Goal: Task Accomplishment & Management: Manage account settings

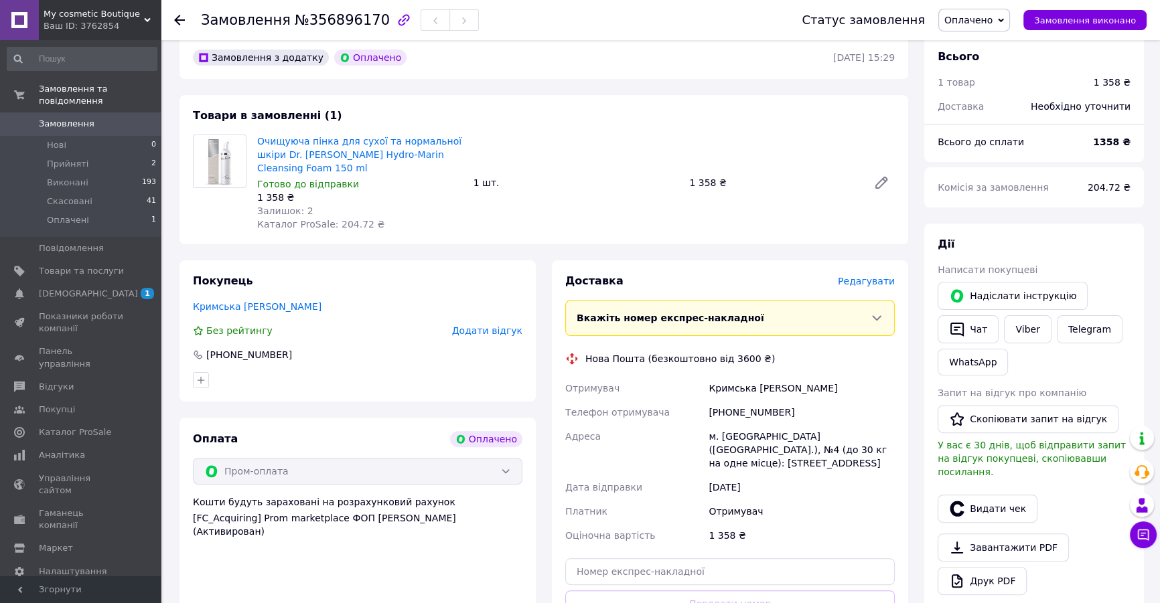
scroll to position [304, 0]
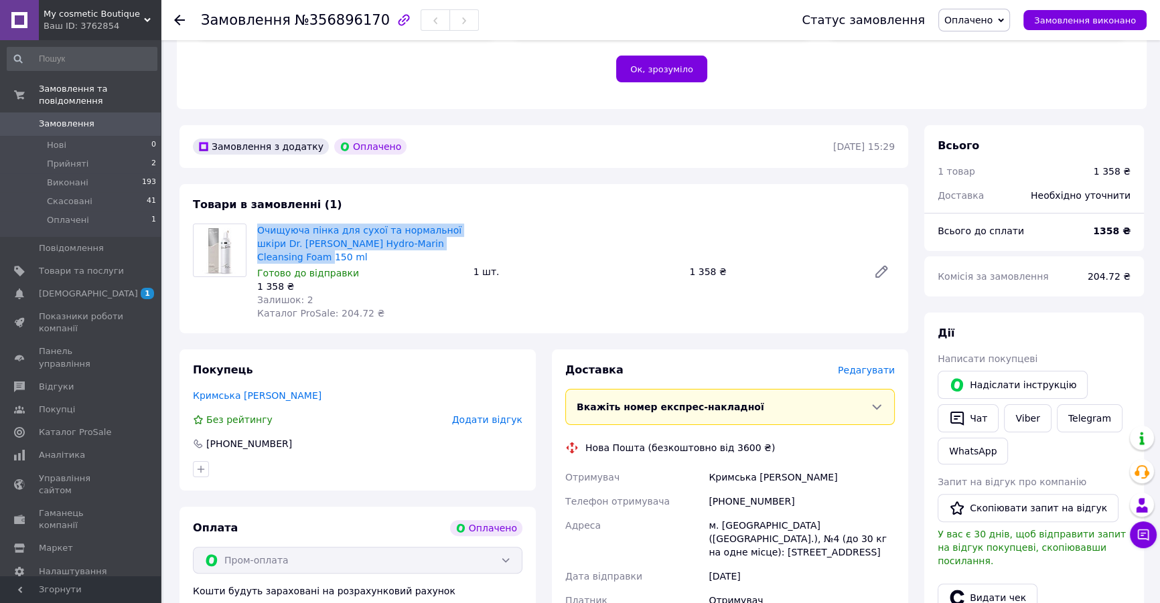
drag, startPoint x: 254, startPoint y: 201, endPoint x: 287, endPoint y: 228, distance: 42.3
click at [287, 228] on div "Очищуюча пінка для сухої та нормальної шкіри Dr. [PERSON_NAME] Hydro-Marin Clea…" at bounding box center [360, 272] width 216 height 102
copy link "Очищуюча пінка для сухої та нормальної шкіри Dr. [PERSON_NAME] Hydro-Marin Clea…"
click at [417, 280] on div "1 358 ₴" at bounding box center [360, 286] width 206 height 13
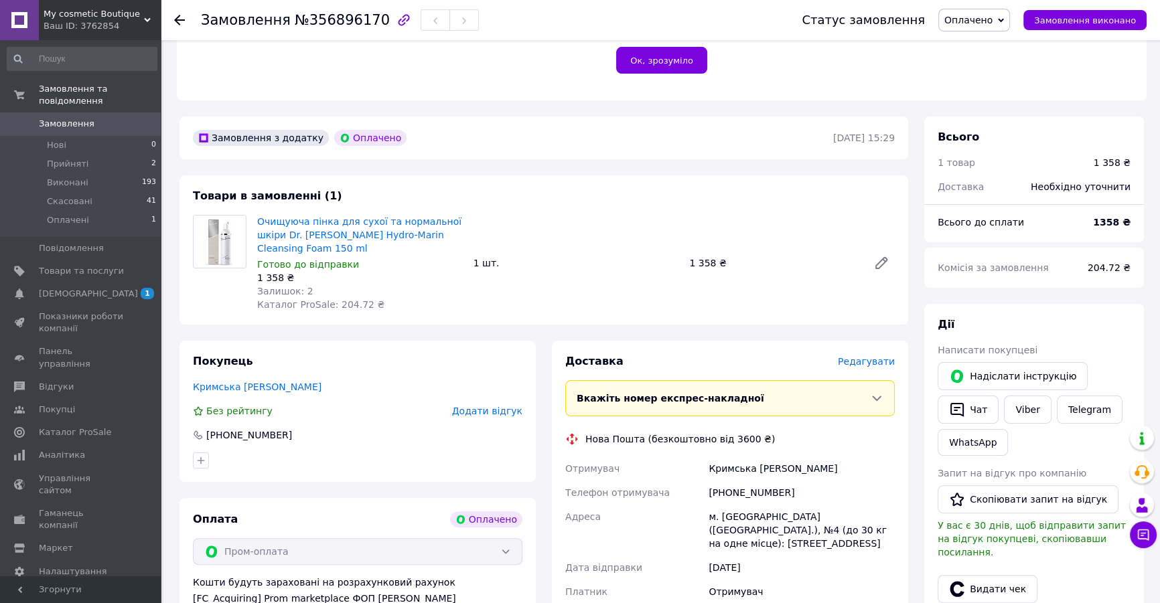
scroll to position [426, 0]
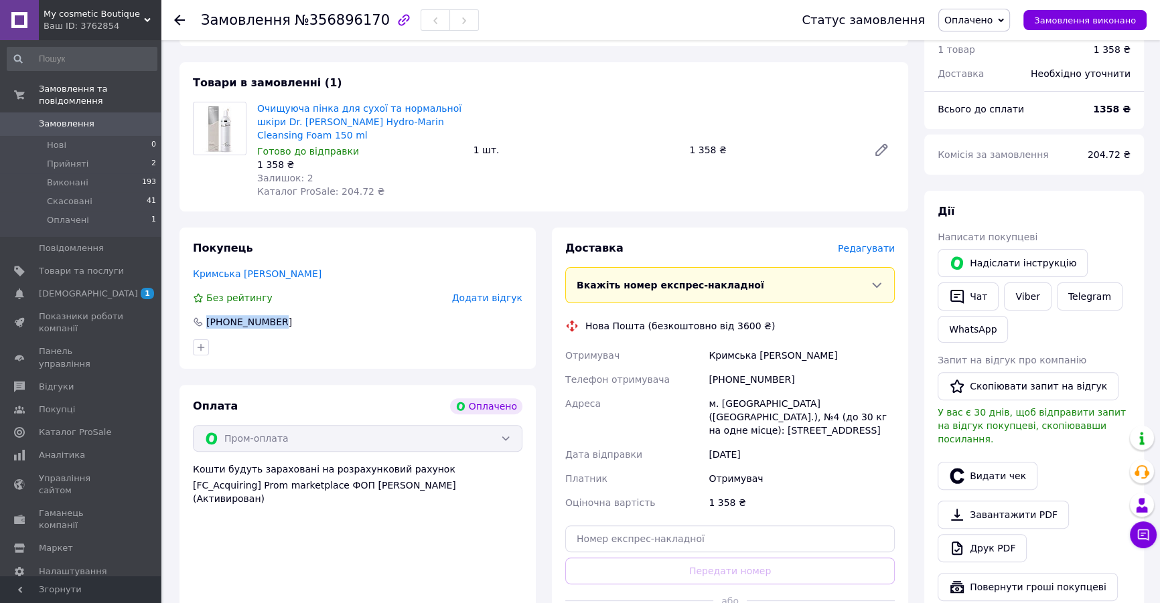
drag, startPoint x: 277, startPoint y: 298, endPoint x: 206, endPoint y: 301, distance: 71.1
click at [206, 315] on div "[PHONE_NUMBER]" at bounding box center [358, 321] width 332 height 13
copy div "[PHONE_NUMBER]"
click at [340, 291] on div "Без рейтингу Додати відгук" at bounding box center [357, 297] width 329 height 13
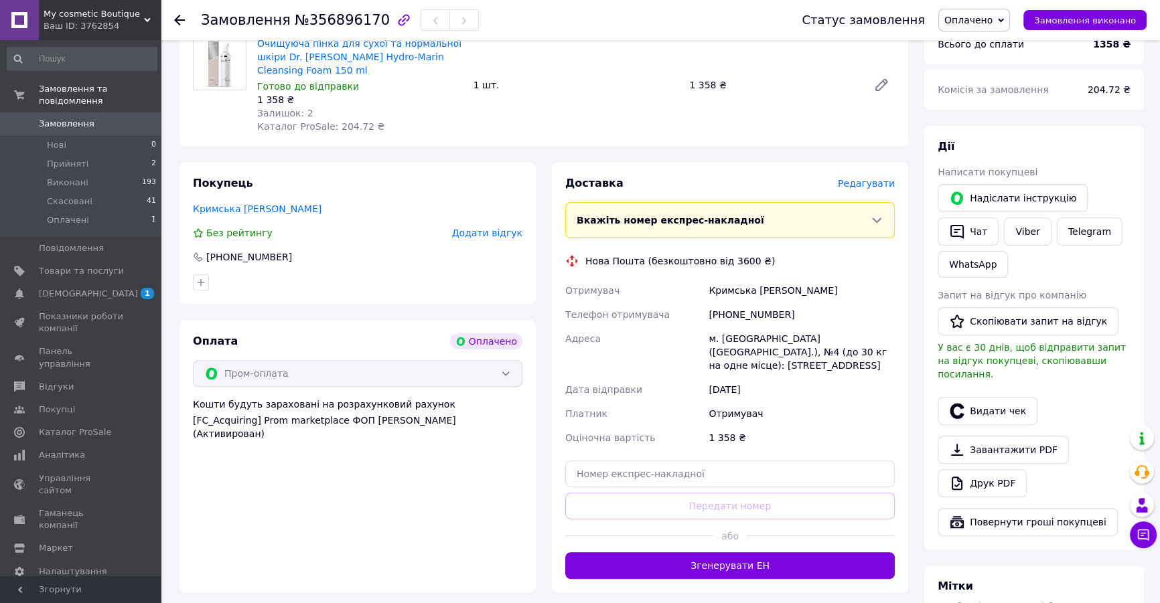
scroll to position [548, 0]
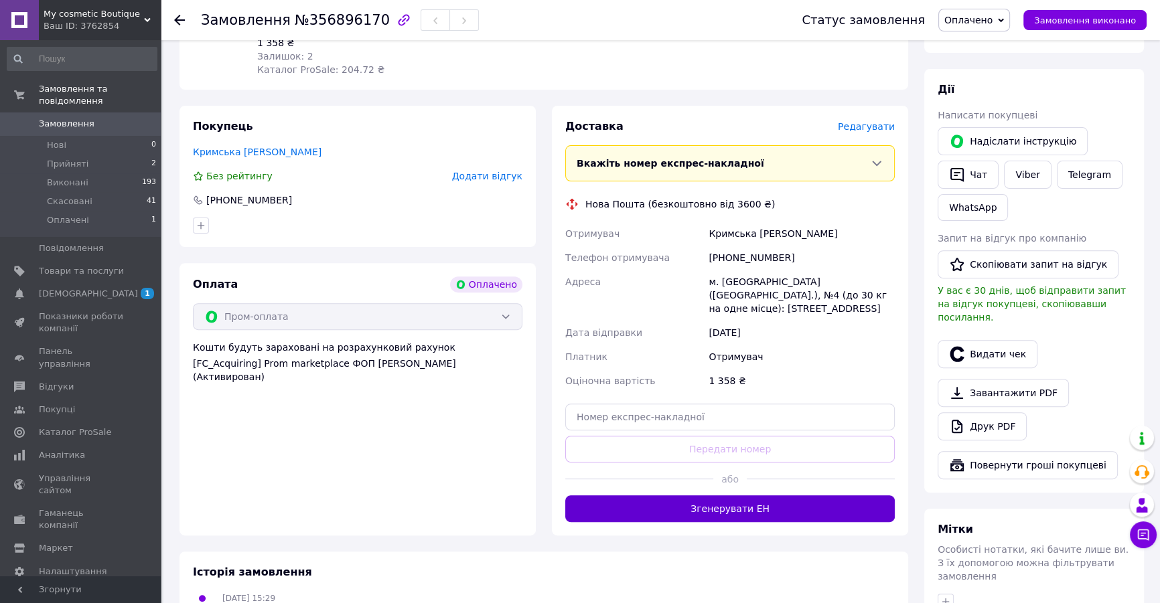
click at [690, 496] on button "Згенерувати ЕН" at bounding box center [729, 509] width 329 height 27
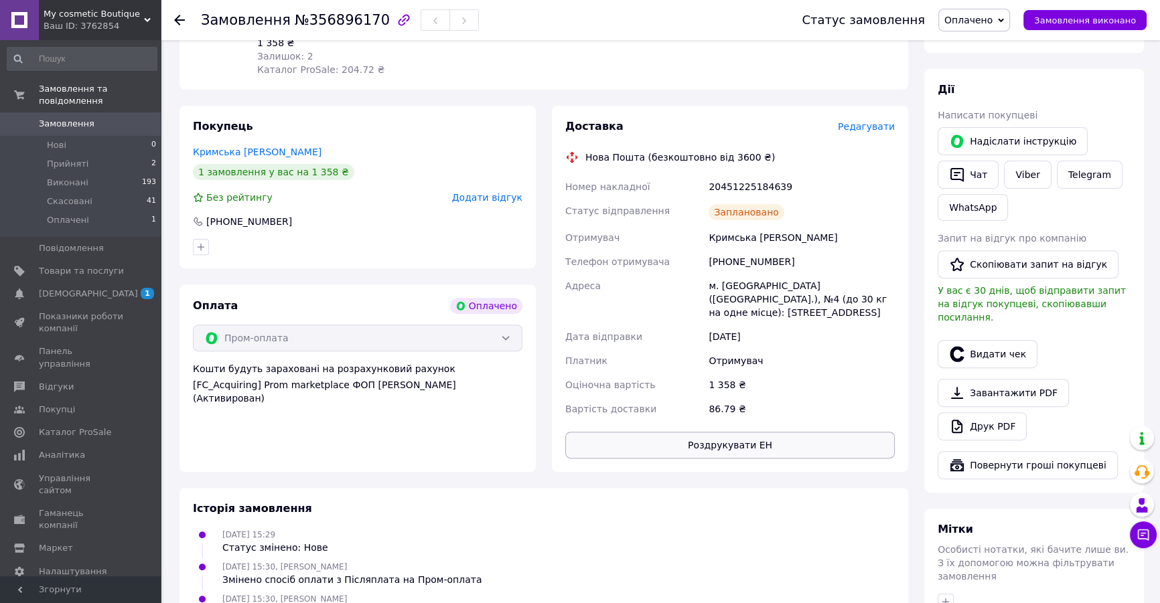
click at [673, 432] on button "Роздрукувати ЕН" at bounding box center [729, 445] width 329 height 27
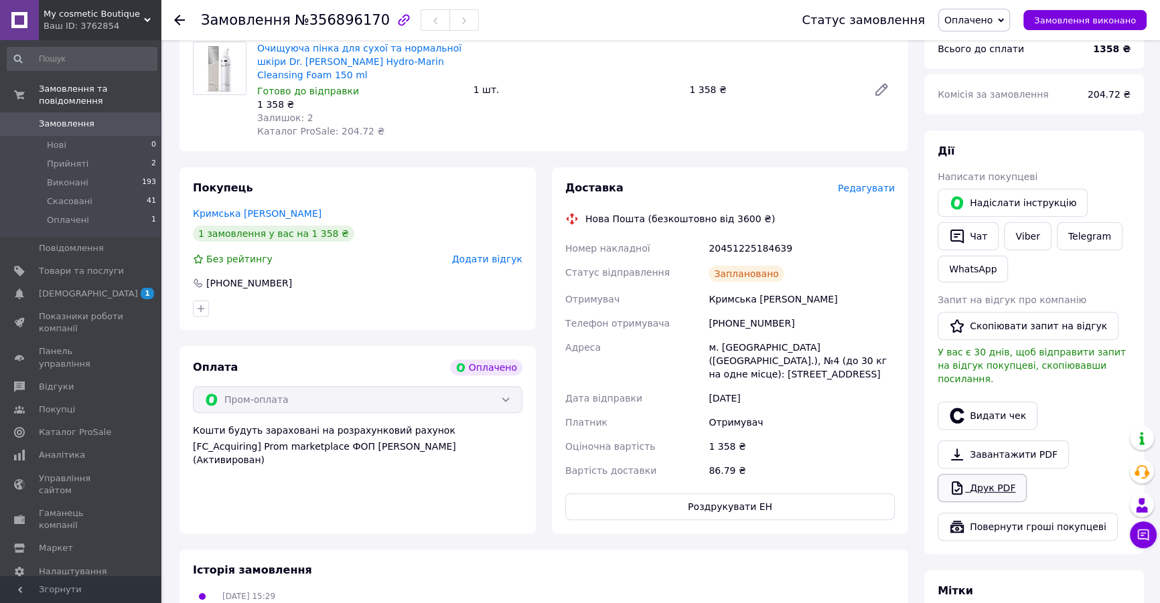
scroll to position [487, 0]
click at [995, 440] on link "Завантажити PDF" at bounding box center [1003, 454] width 131 height 28
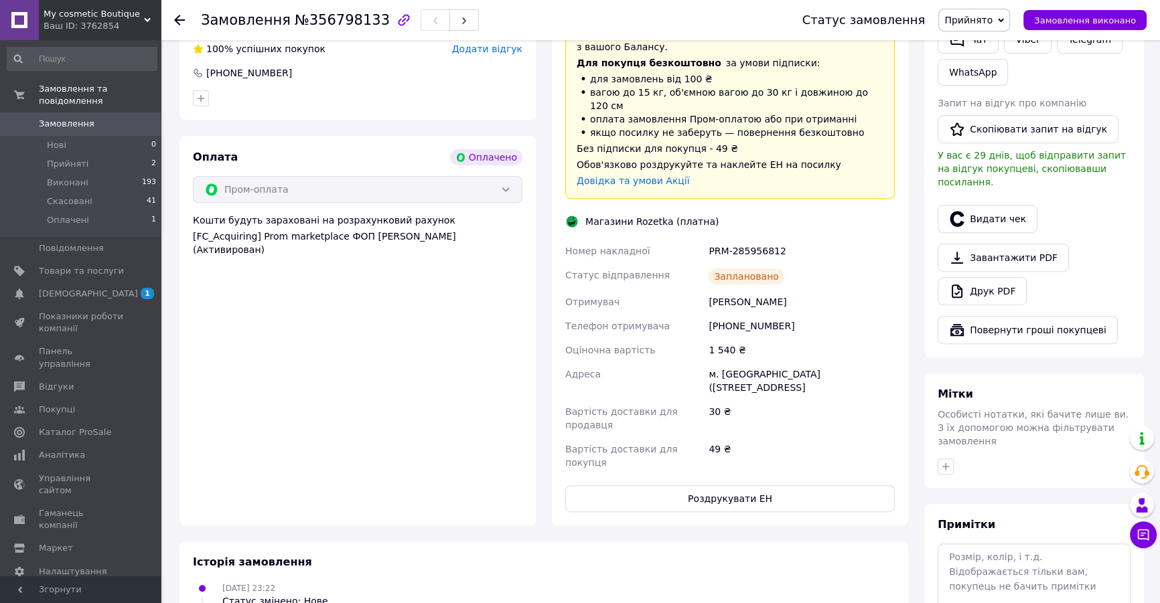
scroll to position [791, 0]
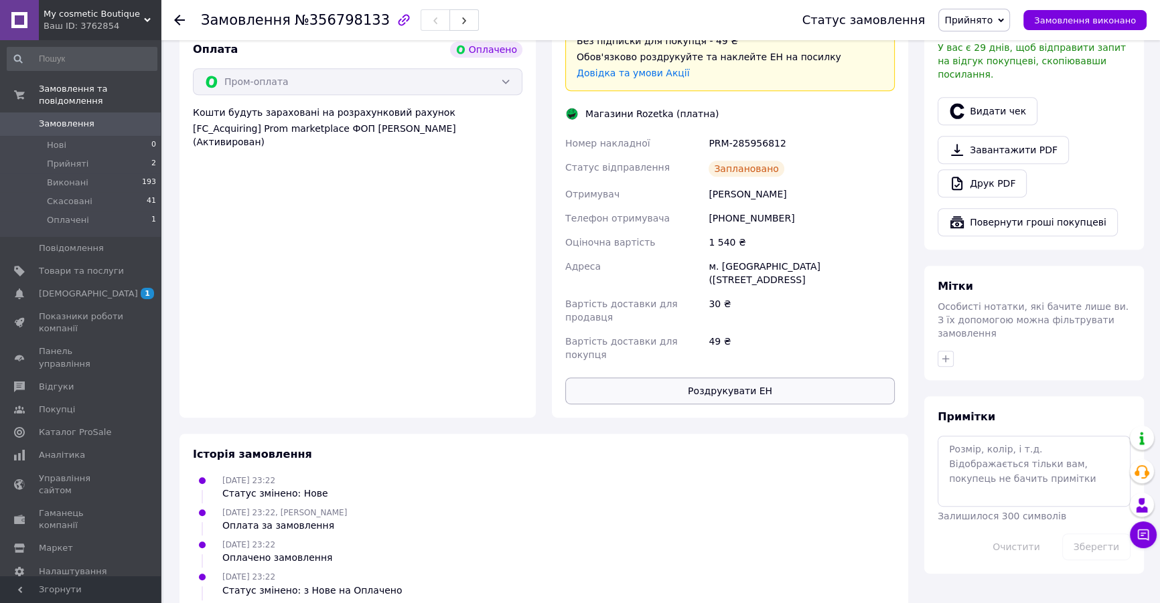
click at [674, 378] on button "Роздрукувати ЕН" at bounding box center [729, 391] width 329 height 27
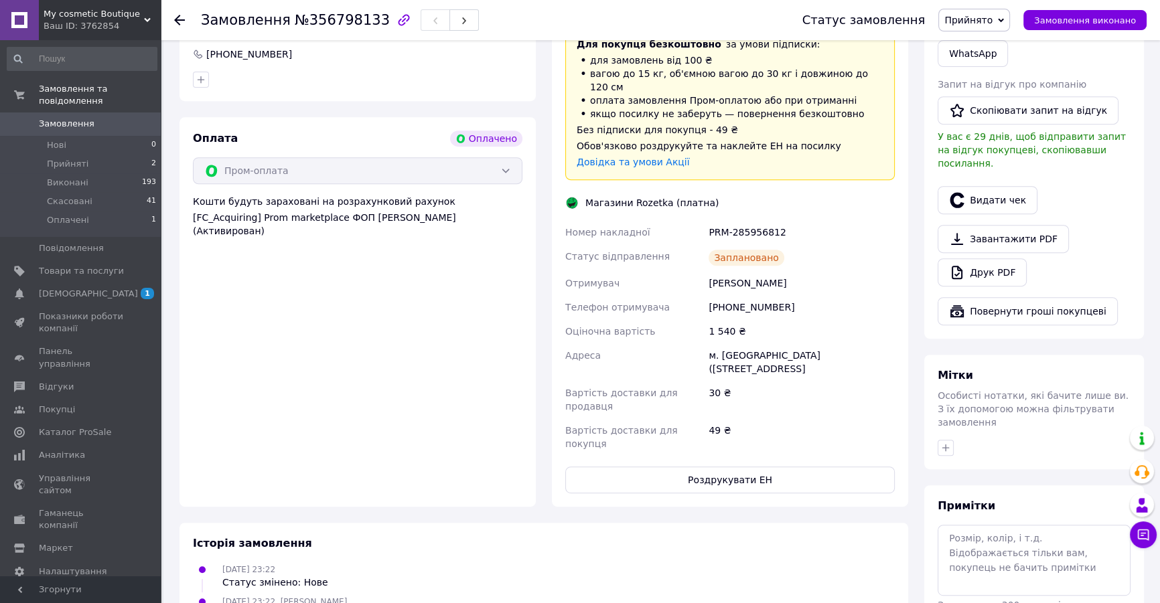
scroll to position [609, 0]
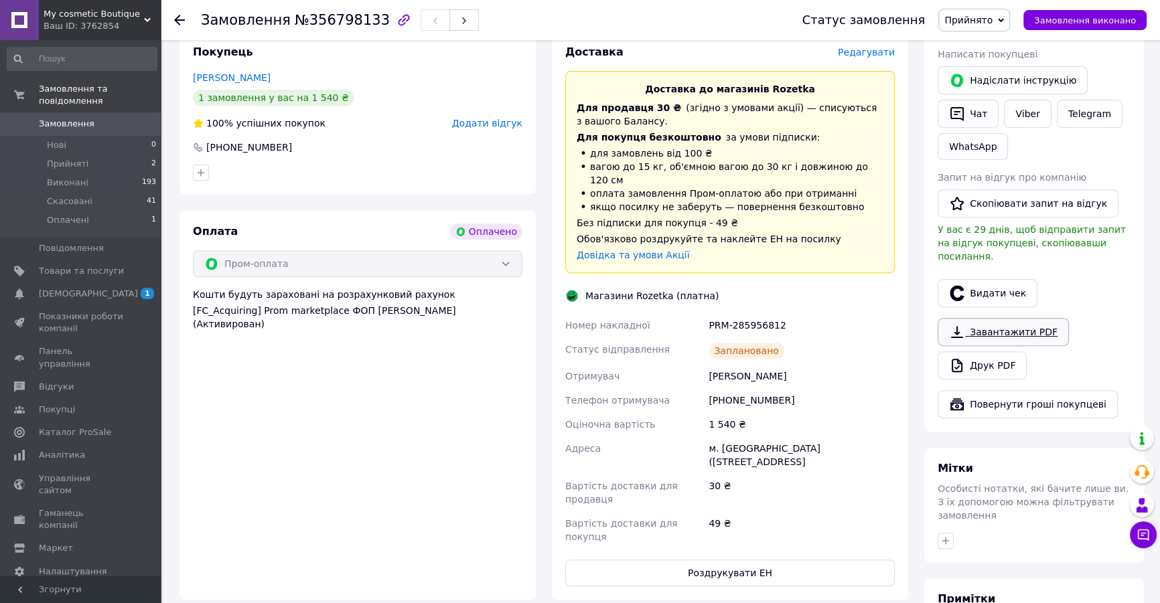
click at [992, 318] on link "Завантажити PDF" at bounding box center [1003, 332] width 131 height 28
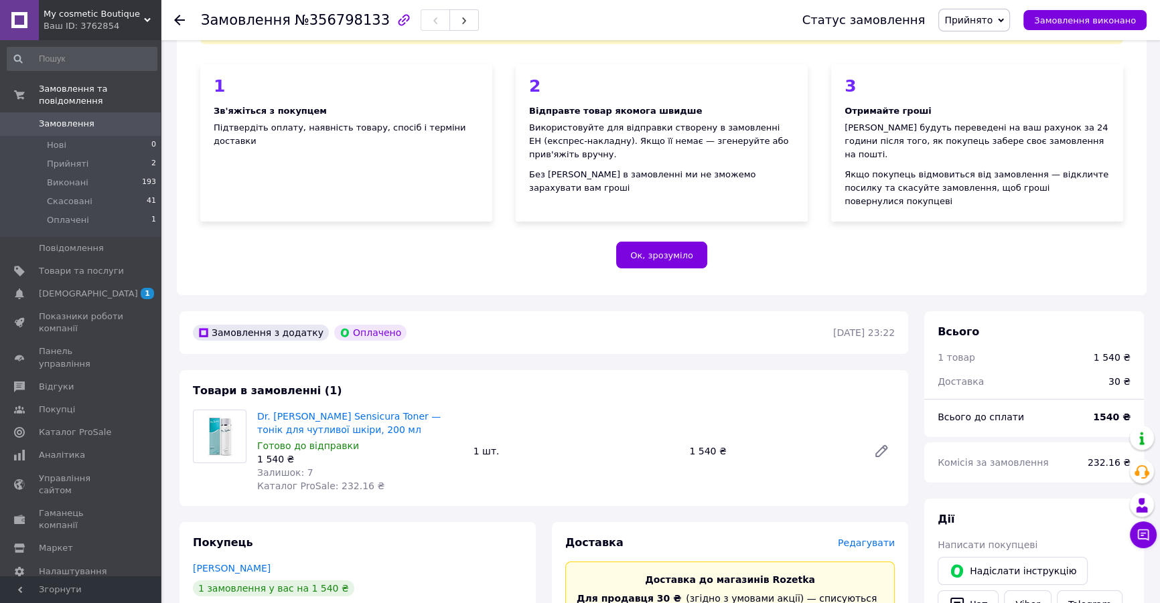
scroll to position [426, 0]
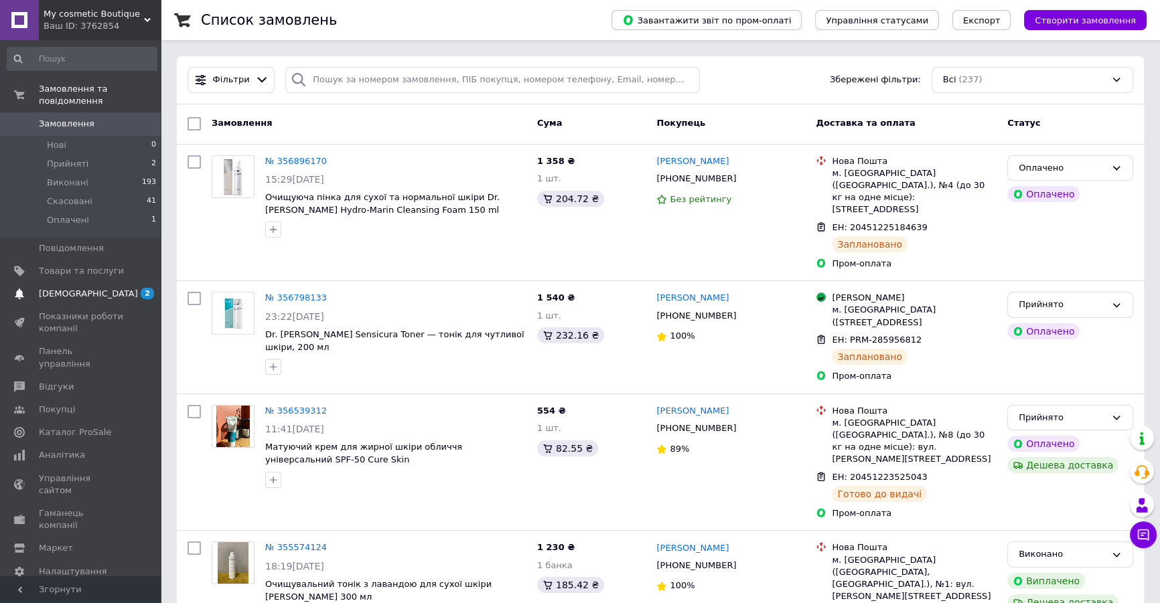
click at [90, 288] on span "[DEMOGRAPHIC_DATA]" at bounding box center [81, 294] width 85 height 12
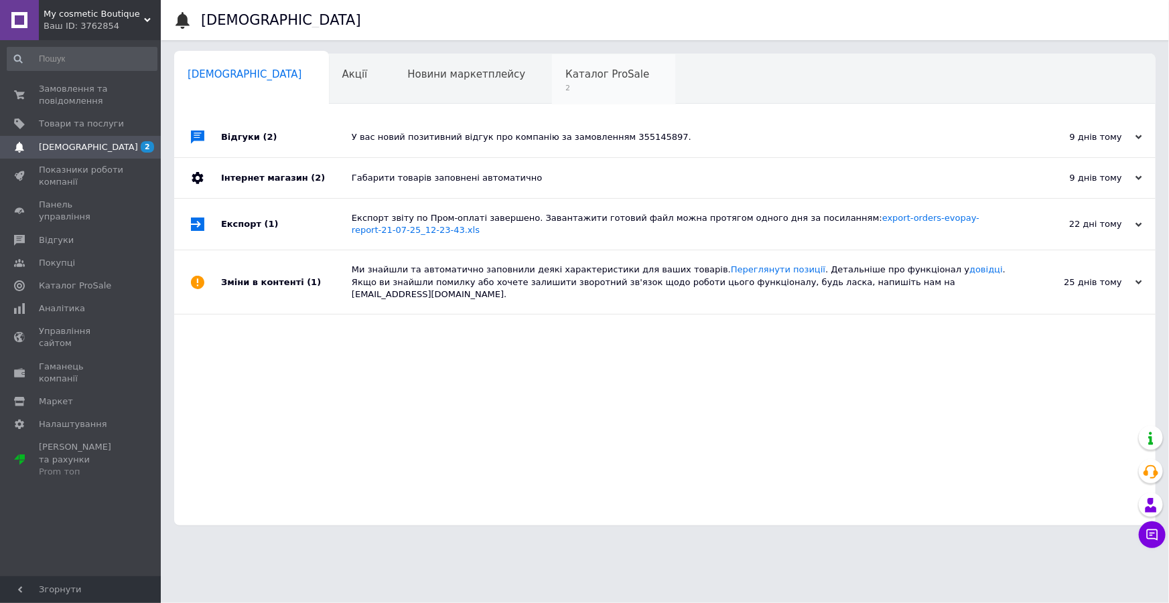
click at [552, 82] on div "Каталог ProSale 2" at bounding box center [614, 79] width 124 height 51
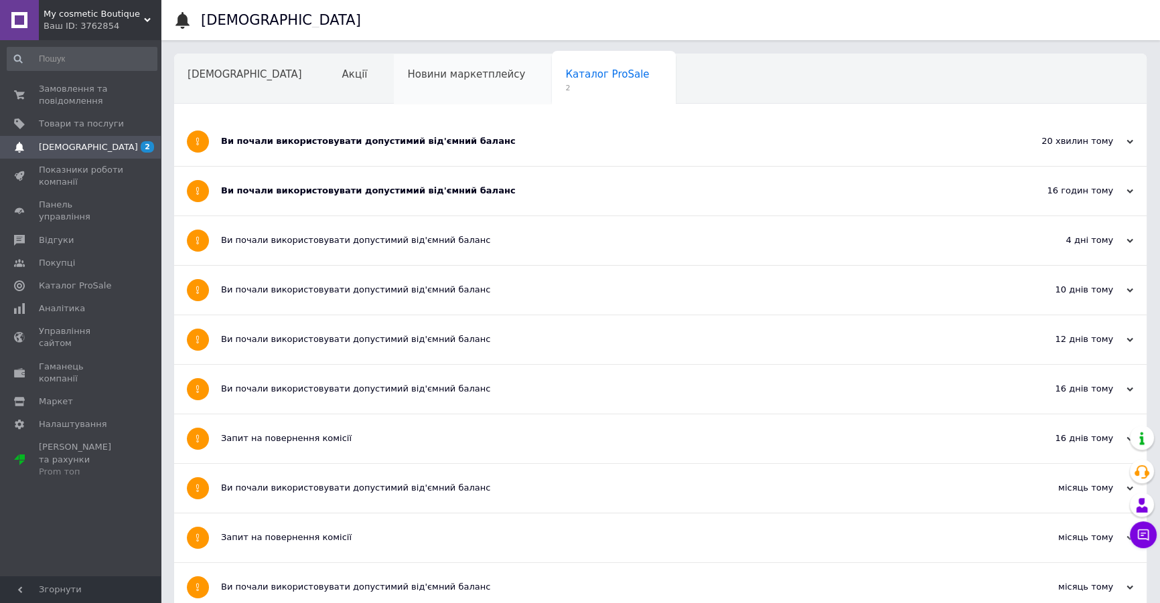
click at [407, 73] on span "Новини маркетплейсу" at bounding box center [466, 74] width 118 height 12
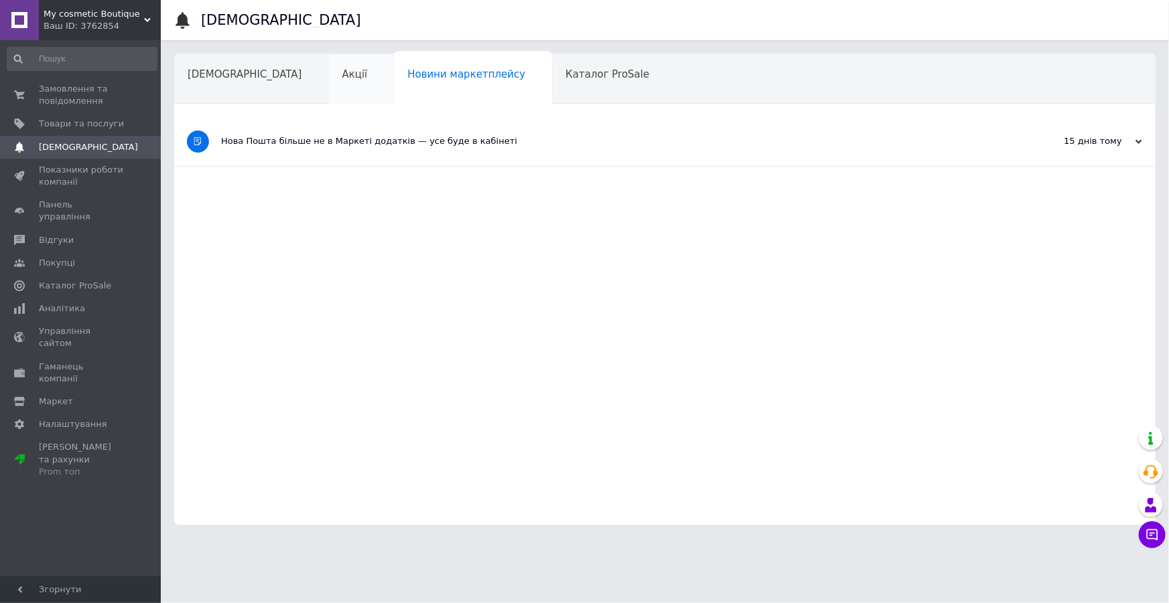
click at [342, 78] on span "Акції" at bounding box center [354, 74] width 25 height 12
click at [239, 79] on span "[DEMOGRAPHIC_DATA]" at bounding box center [245, 74] width 115 height 12
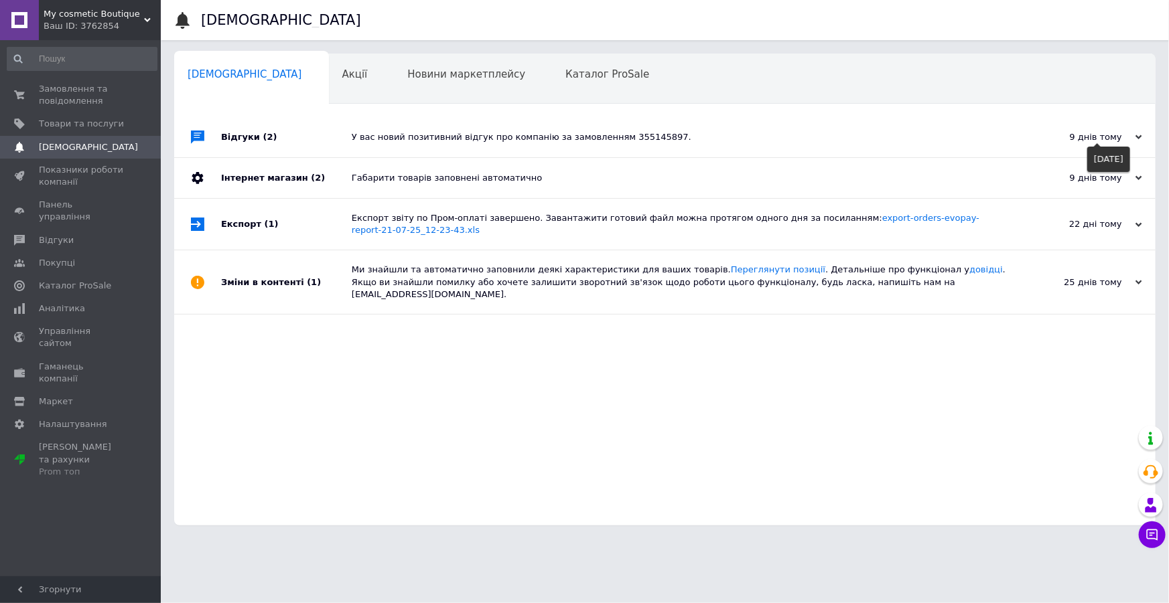
click at [1129, 139] on div "9 днів тому" at bounding box center [1075, 137] width 134 height 12
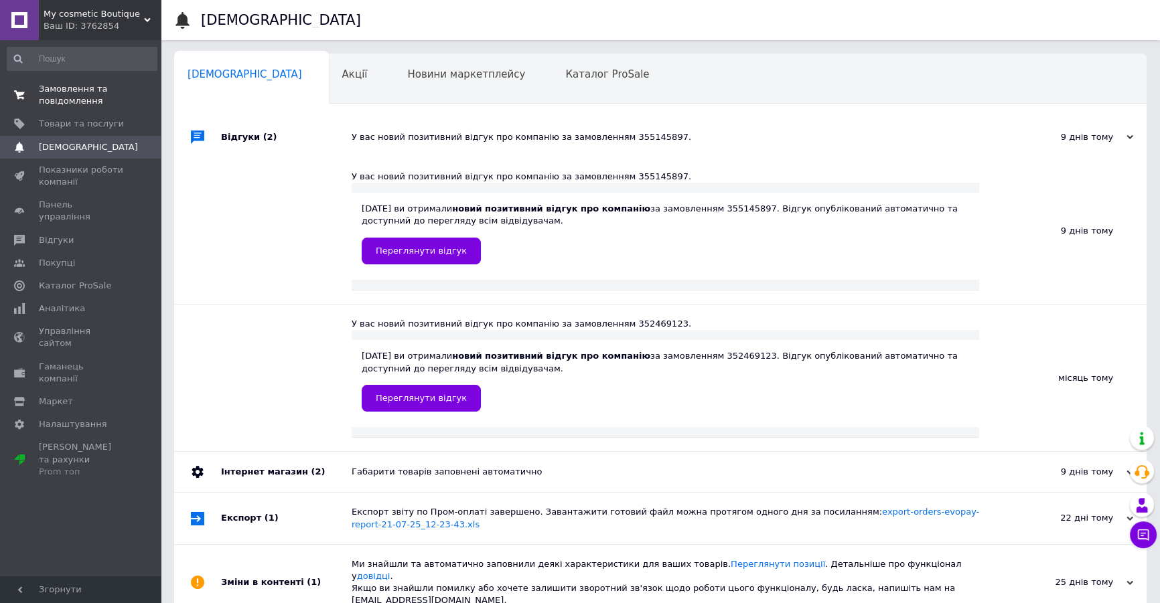
click at [75, 94] on span "Замовлення та повідомлення" at bounding box center [81, 95] width 85 height 24
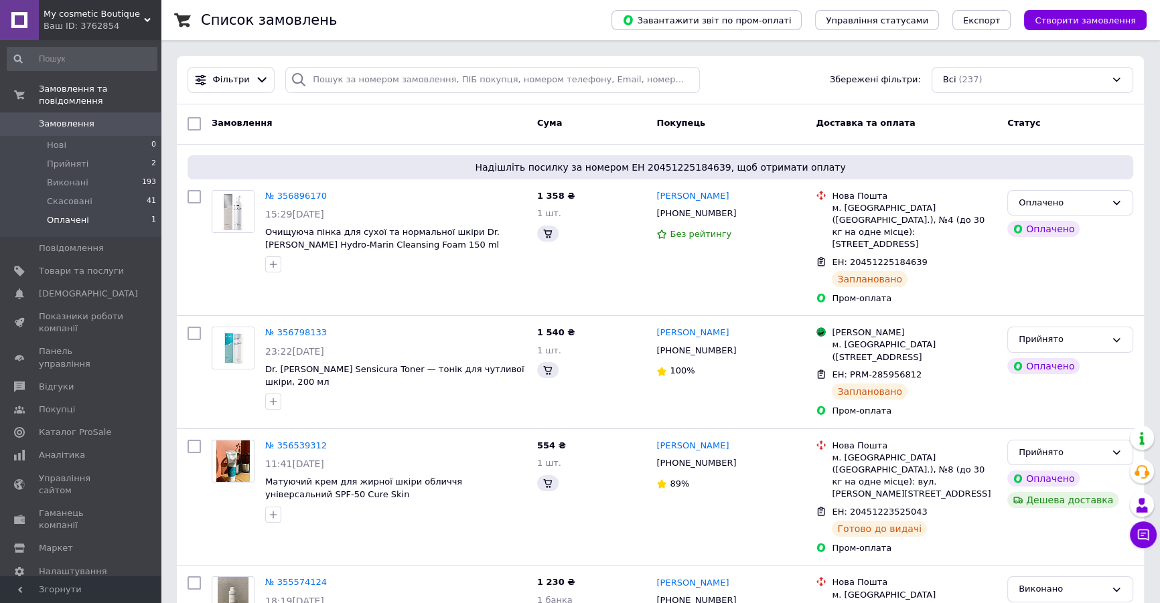
click at [68, 214] on span "Оплачені" at bounding box center [68, 220] width 42 height 12
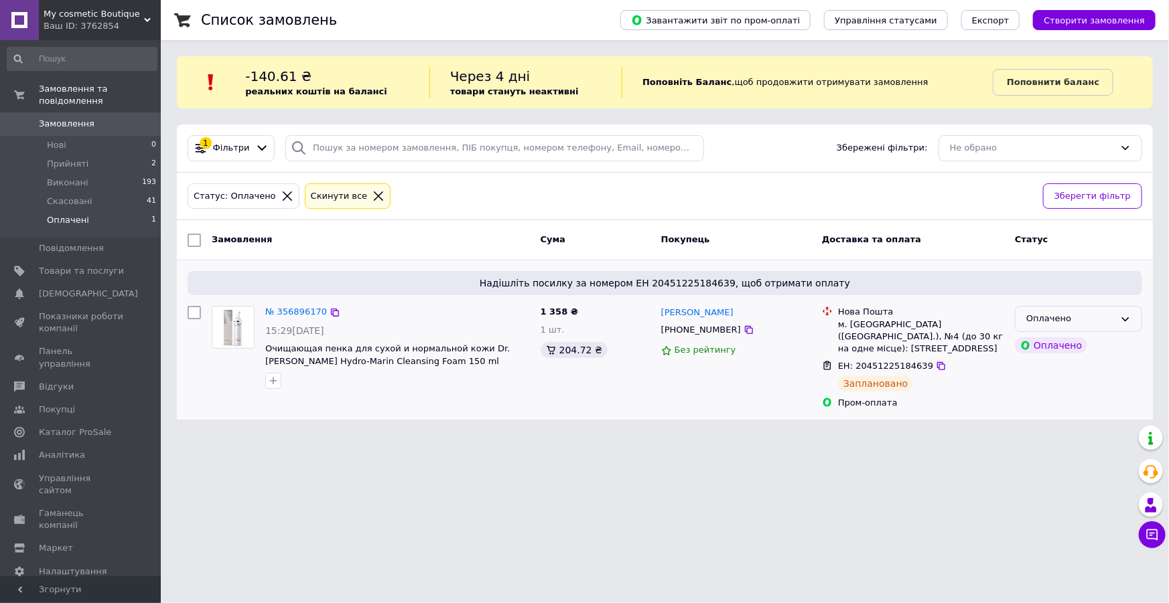
click at [1049, 325] on div "Оплачено" at bounding box center [1070, 319] width 88 height 14
click at [1045, 347] on li "Прийнято" at bounding box center [1078, 347] width 126 height 25
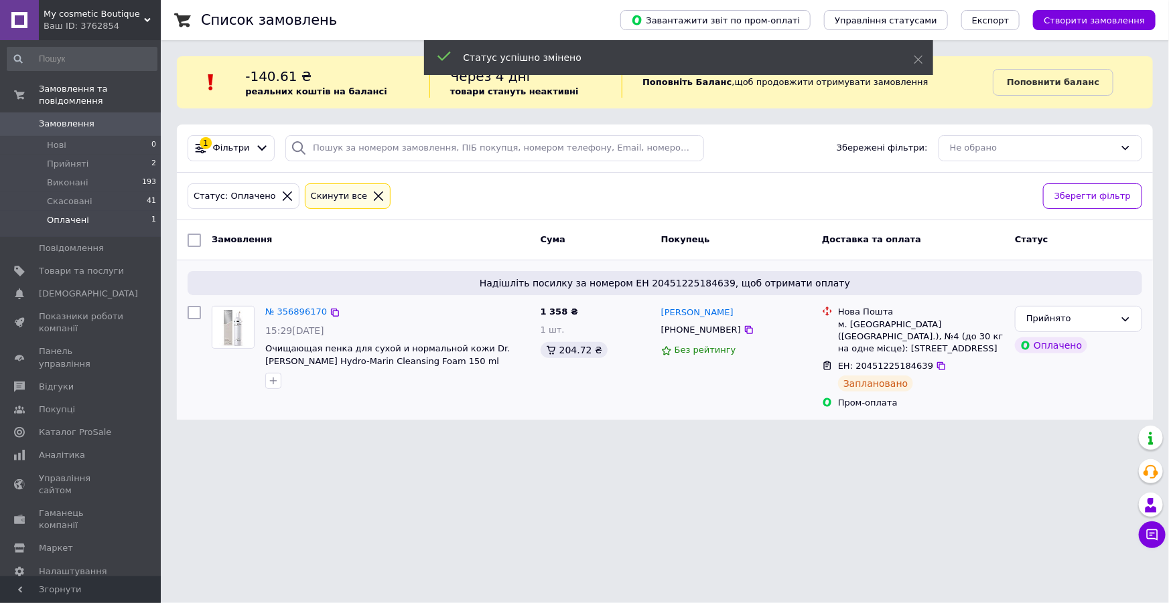
click at [848, 436] on html "My cosmetic Boutique Ваш ID: 3762854 Сайт My cosmetic Boutique Кабінет покупця …" at bounding box center [584, 218] width 1169 height 436
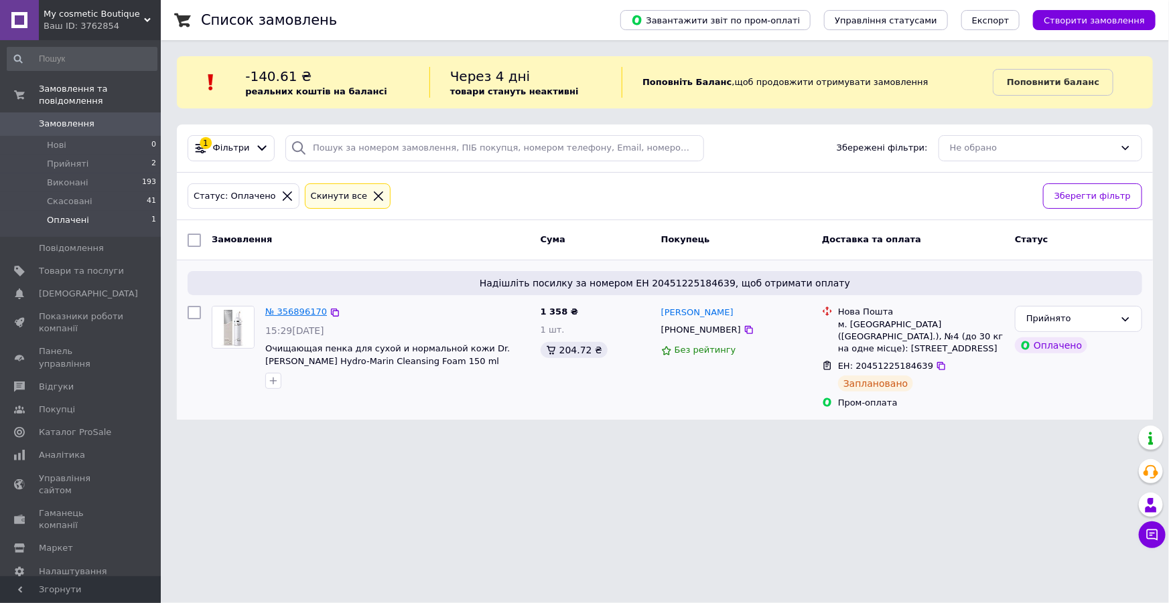
click at [275, 309] on link "№ 356896170" at bounding box center [296, 312] width 62 height 10
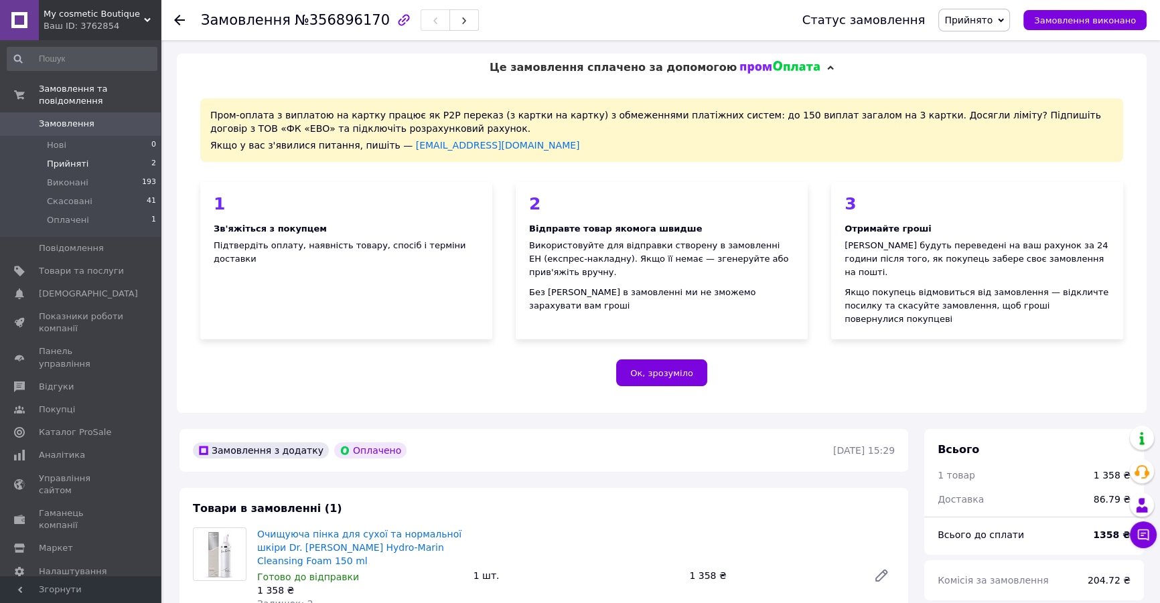
click at [88, 155] on li "Прийняті 2" at bounding box center [82, 164] width 164 height 19
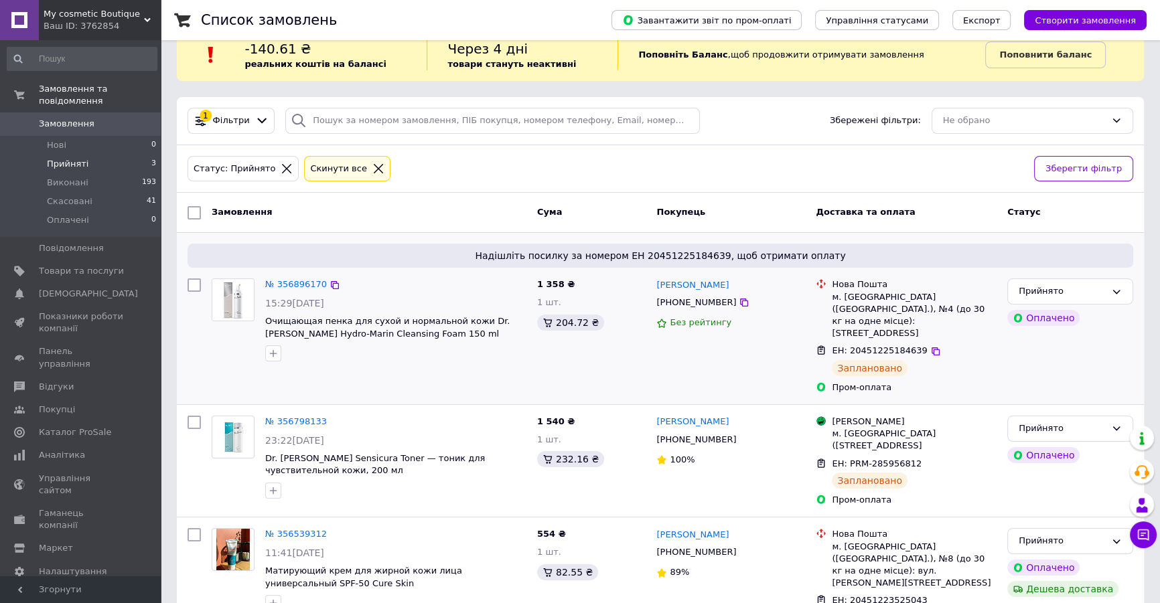
scroll to position [69, 0]
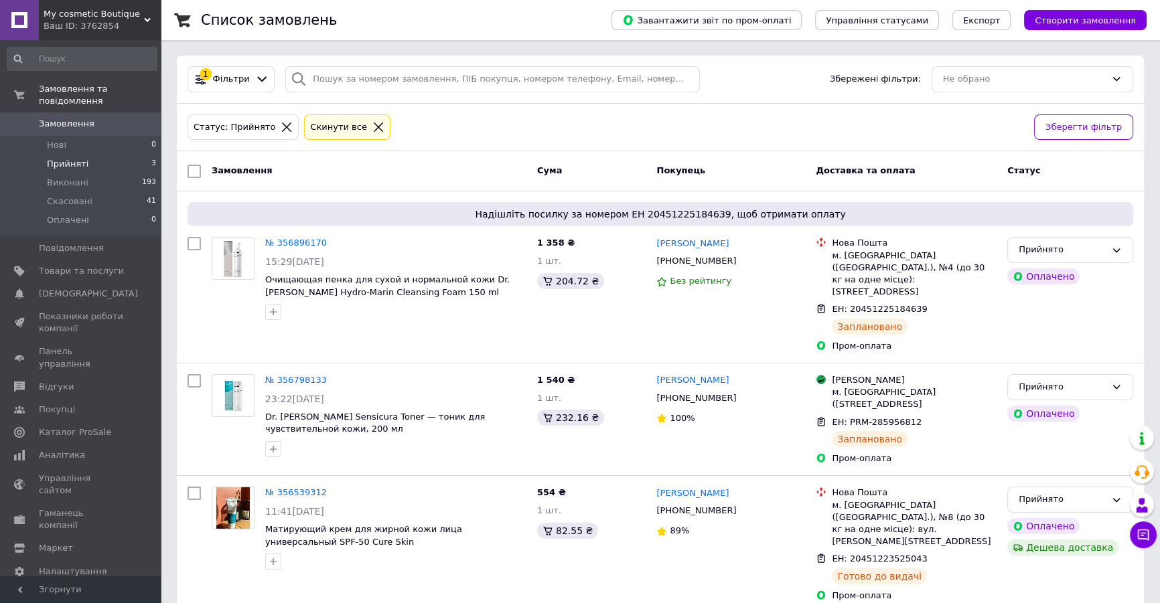
click at [78, 158] on span "Прийняті" at bounding box center [68, 164] width 42 height 12
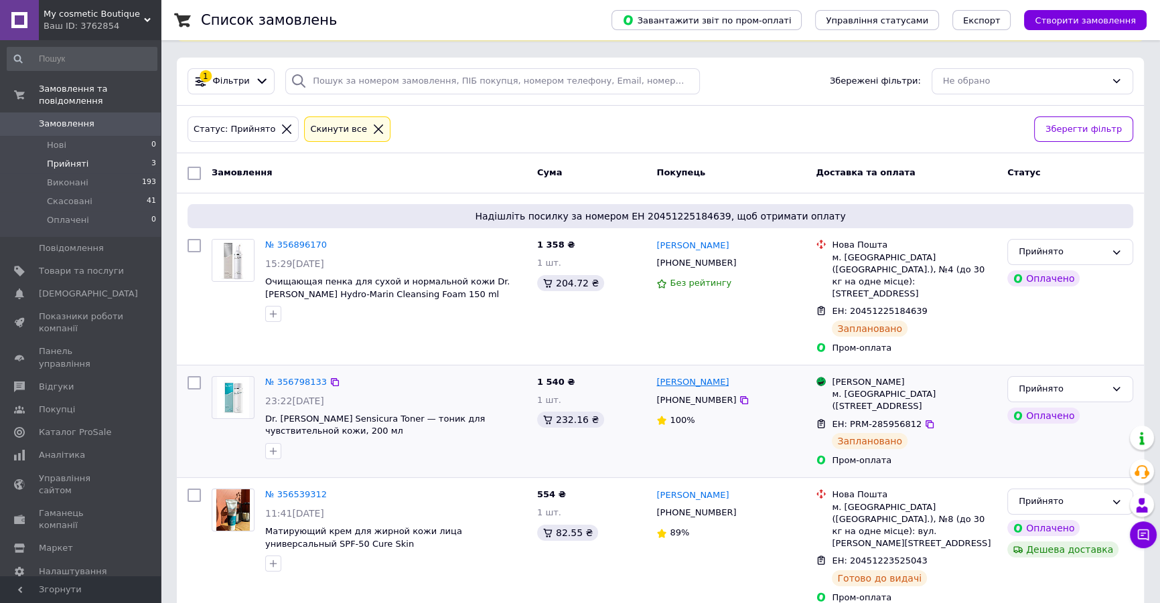
scroll to position [69, 0]
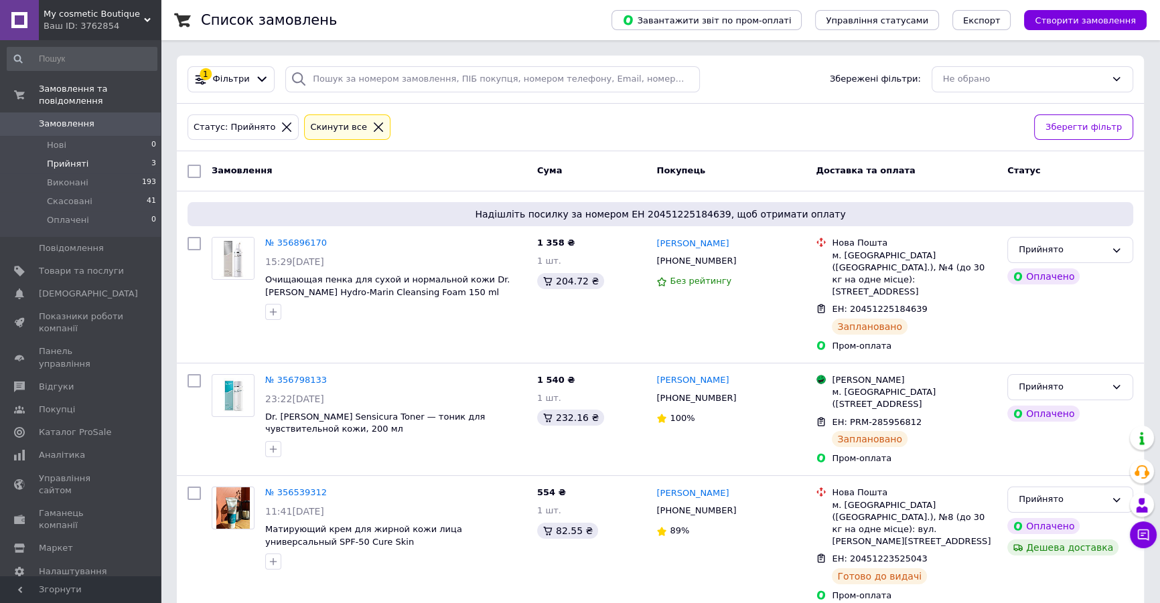
click at [73, 158] on span "Прийняті" at bounding box center [68, 164] width 42 height 12
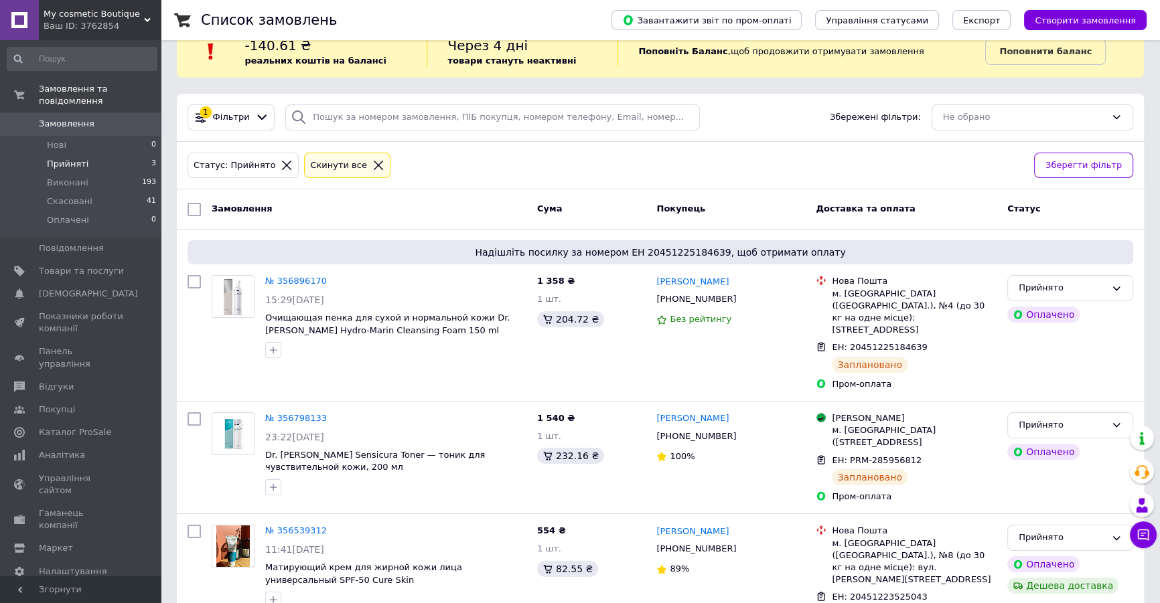
scroll to position [0, 0]
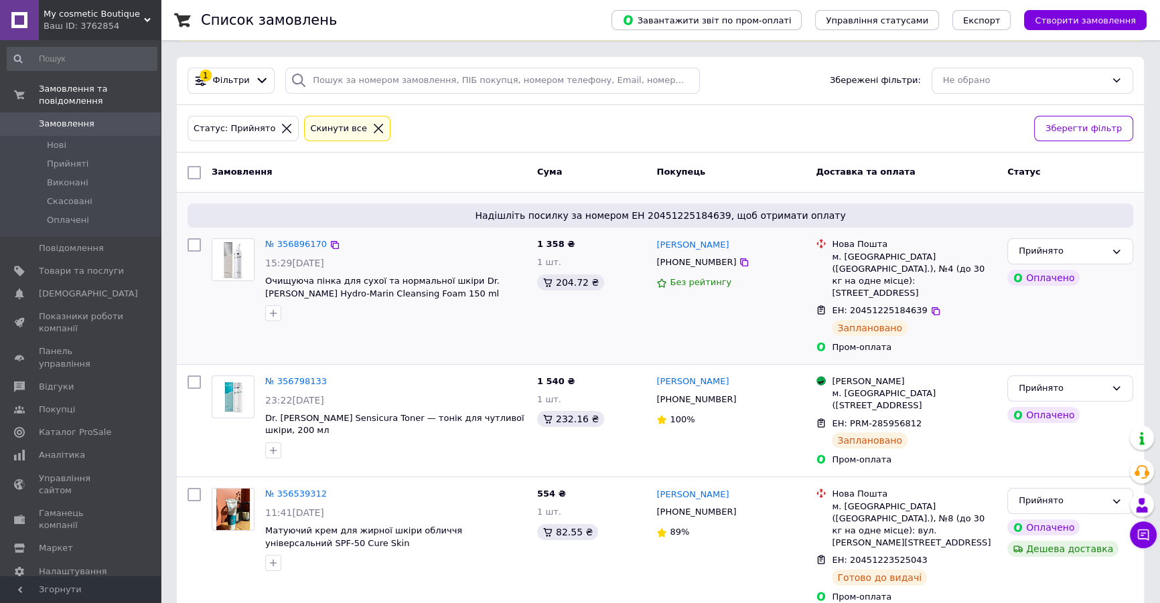
scroll to position [69, 0]
click at [54, 311] on span "Показники роботи компанії" at bounding box center [81, 323] width 85 height 24
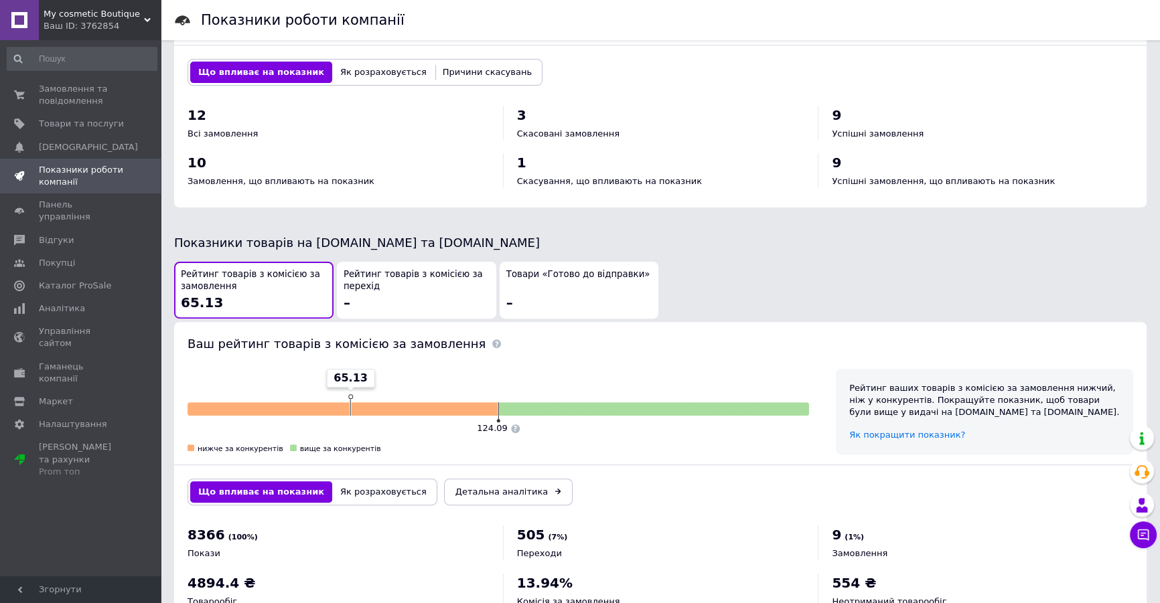
scroll to position [582, 0]
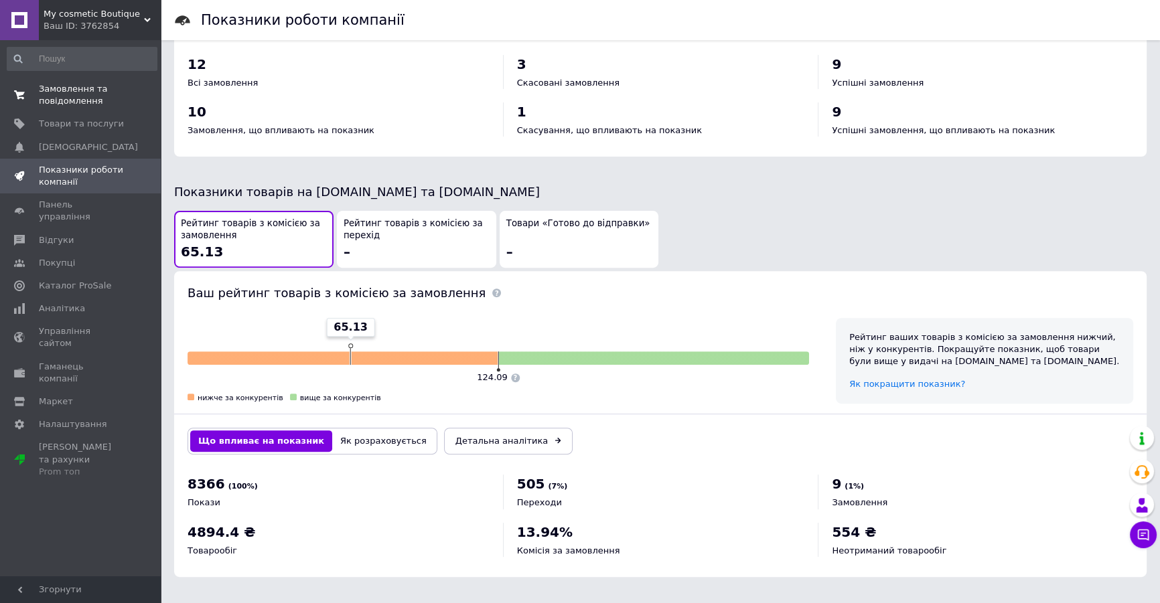
click at [80, 96] on span "Замовлення та повідомлення" at bounding box center [81, 95] width 85 height 24
